Goal: Task Accomplishment & Management: Contribute content

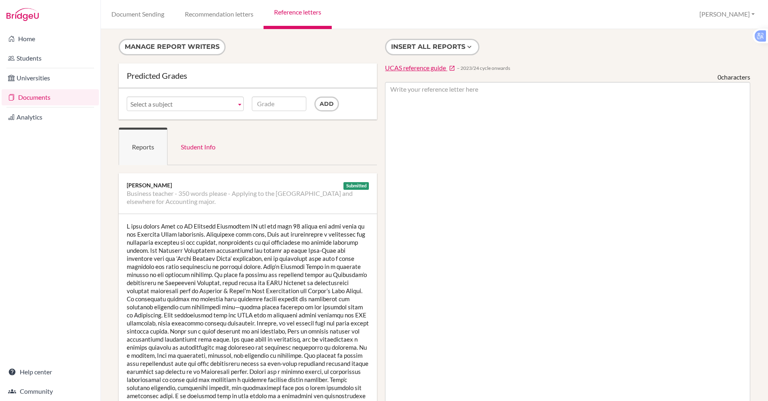
scroll to position [43, 0]
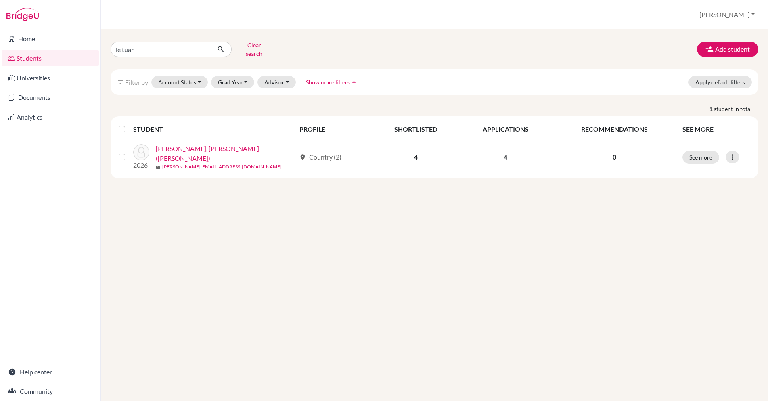
click at [183, 43] on input "le tuan" at bounding box center [161, 49] width 100 height 15
type input "l"
type input "[PERSON_NAME]"
click button "submit" at bounding box center [220, 49] width 21 height 15
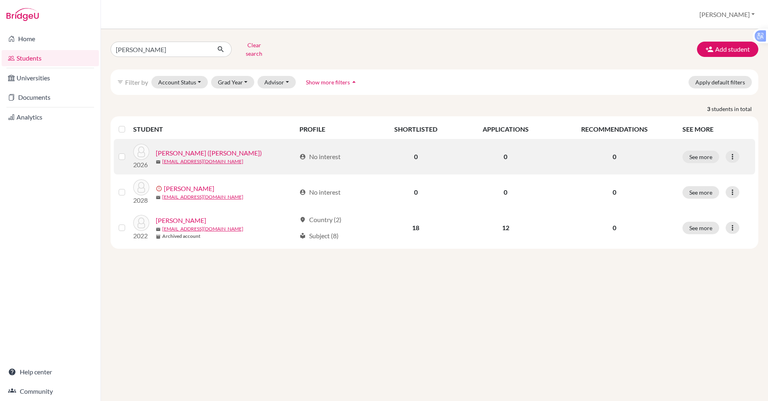
click at [188, 148] on link "Heo, Dongki (Jean)" at bounding box center [209, 153] width 106 height 10
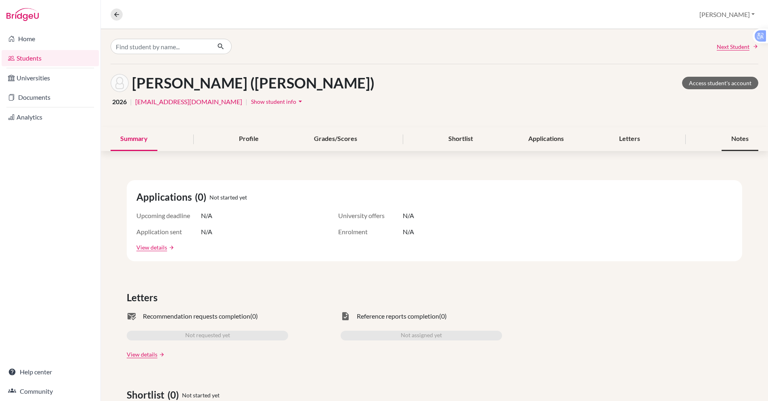
click at [734, 138] on div "Notes" at bounding box center [740, 139] width 37 height 24
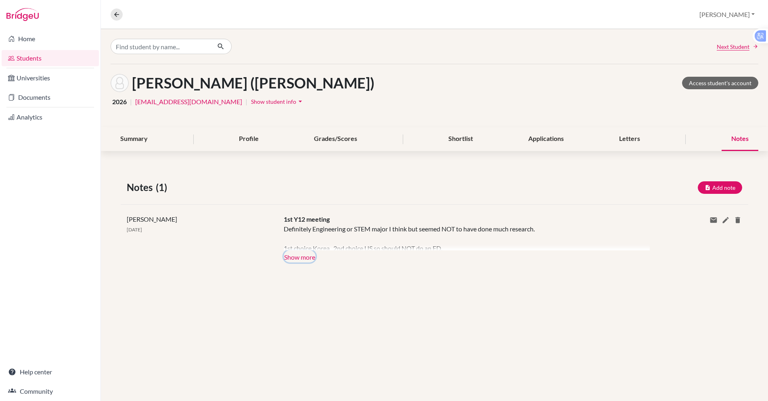
click at [295, 260] on button "Show more" at bounding box center [300, 256] width 32 height 12
click at [295, 250] on div "Definitely Engineering or STEM major I think but seemed NOT to have done much r…" at bounding box center [461, 237] width 354 height 26
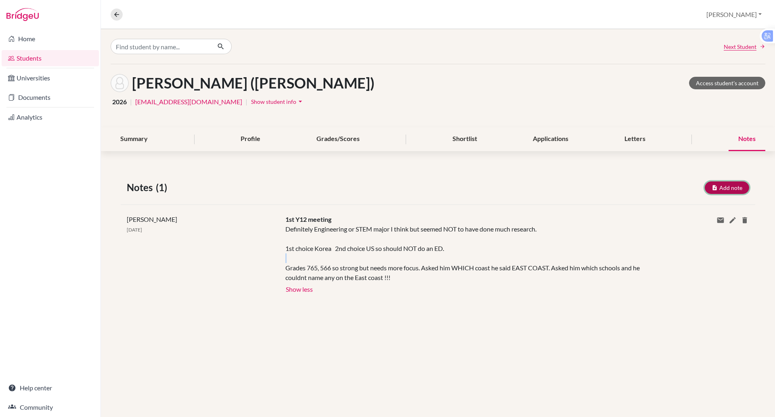
click at [714, 188] on icon "button" at bounding box center [715, 188] width 6 height 6
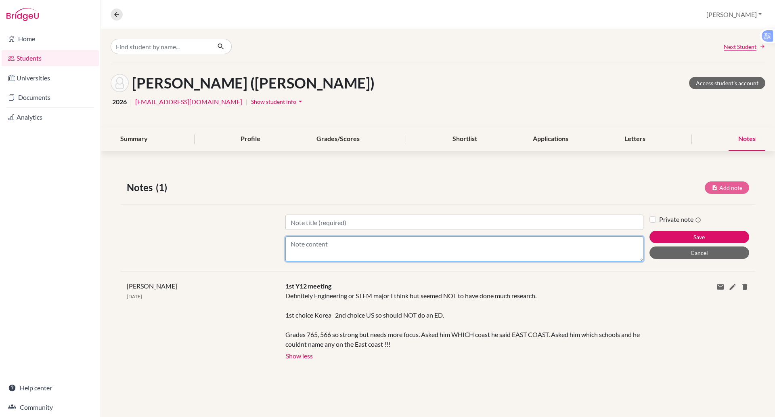
click at [298, 245] on textarea "Content" at bounding box center [464, 248] width 358 height 25
click at [452, 254] on textarea "Korea: Yonsei, Korea, SKK. 12 year plus - April applications? US: Purdue, Maryl…" at bounding box center [464, 248] width 358 height 25
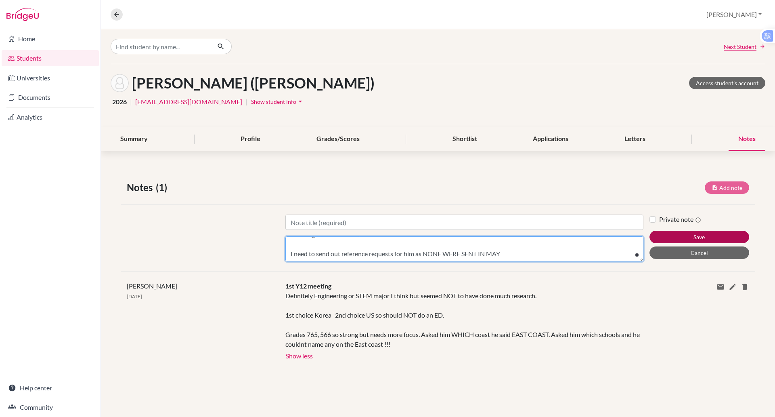
type textarea "Korea: Yonsei, Korea, SKK. 12 year plus - April applications? US: Purdue, Maryl…"
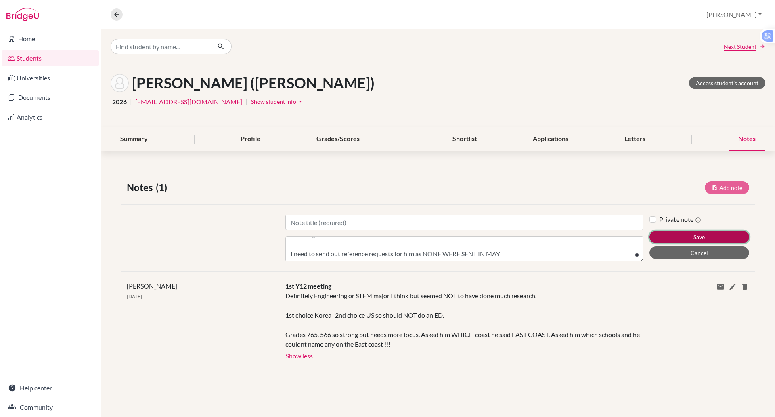
click at [692, 235] on button "Save" at bounding box center [700, 237] width 100 height 13
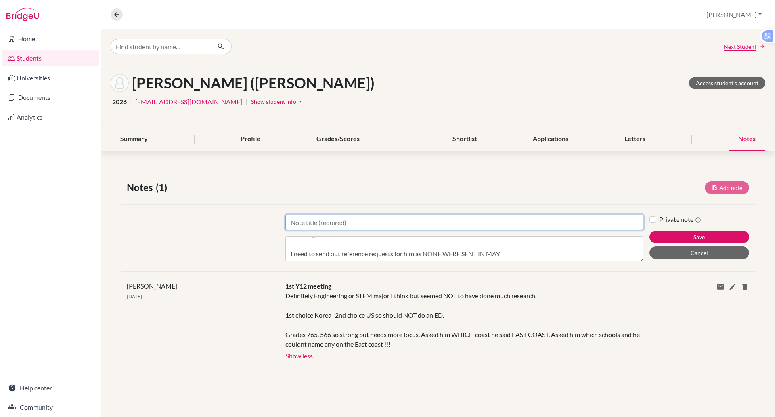
click at [305, 226] on input "Title" at bounding box center [464, 221] width 358 height 15
type input "1st year 13 meeting"
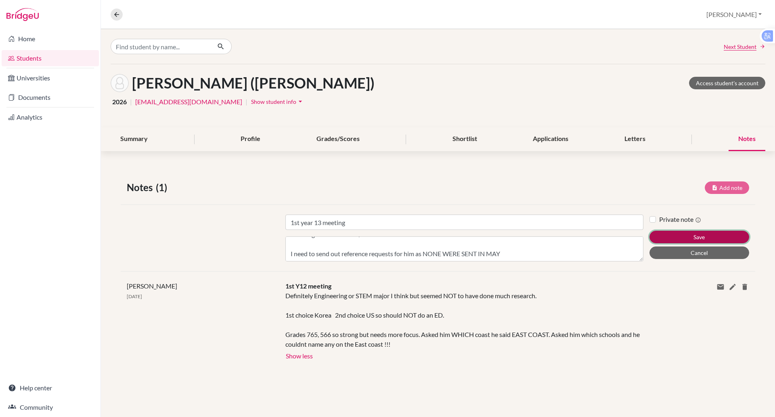
click at [669, 233] on button "Save" at bounding box center [700, 237] width 100 height 13
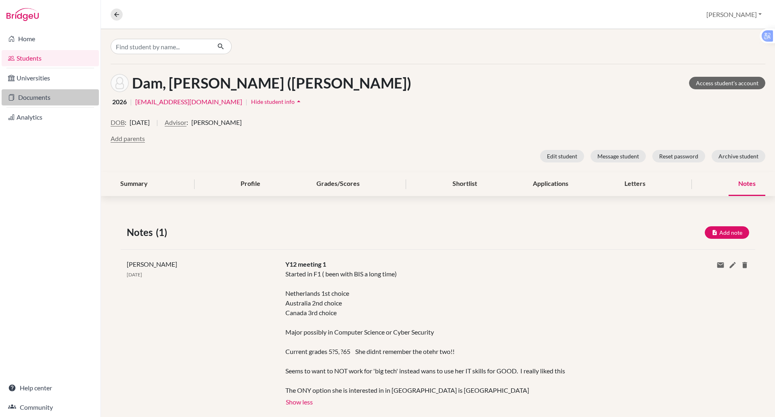
click at [36, 99] on link "Documents" at bounding box center [50, 97] width 97 height 16
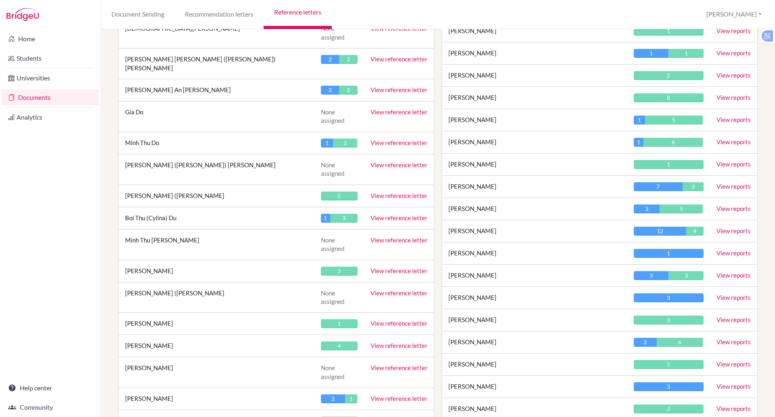
scroll to position [799, 0]
